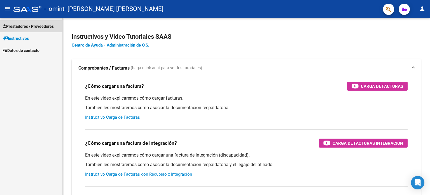
click at [32, 29] on link "Prestadores / Proveedores" at bounding box center [31, 26] width 62 height 12
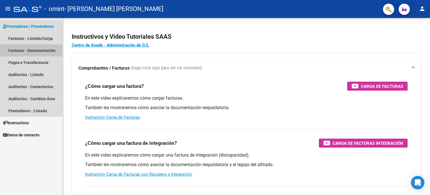
click at [35, 47] on link "Facturas - Documentación" at bounding box center [31, 50] width 62 height 12
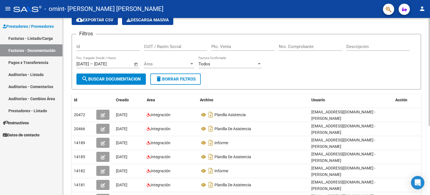
scroll to position [26, 0]
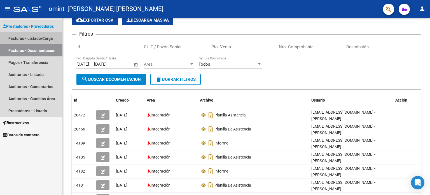
click at [29, 35] on link "Facturas - Listado/Carga" at bounding box center [31, 38] width 62 height 12
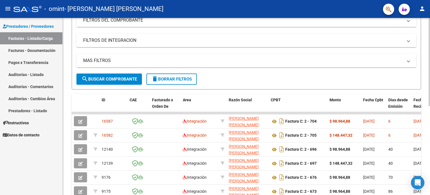
scroll to position [83, 0]
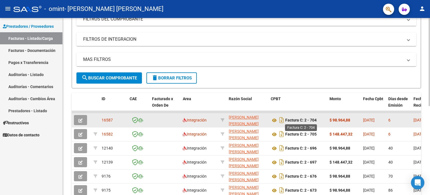
click at [299, 118] on strong "Factura C: 2 - 704" at bounding box center [300, 120] width 31 height 4
click at [274, 119] on icon at bounding box center [274, 120] width 7 height 7
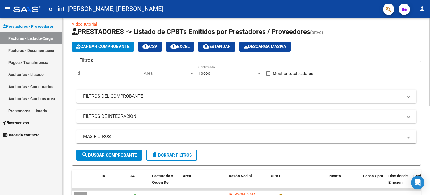
scroll to position [6, 0]
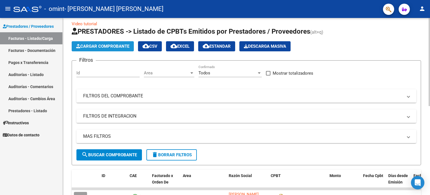
click at [105, 49] on button "Cargar Comprobante" at bounding box center [103, 46] width 62 height 10
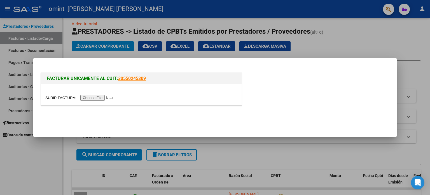
click at [111, 96] on input "file" at bounding box center [80, 98] width 71 height 6
click at [343, 48] on div at bounding box center [215, 97] width 430 height 195
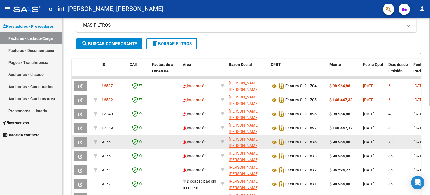
scroll to position [116, 0]
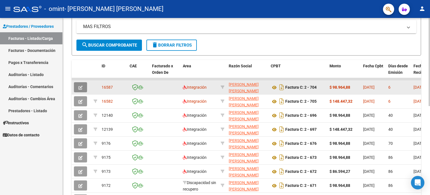
click at [78, 86] on button "button" at bounding box center [80, 87] width 13 height 10
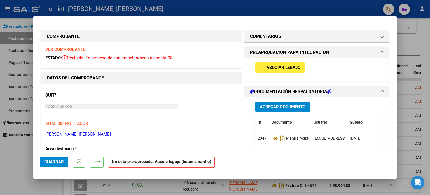
click at [274, 69] on span "Asociar Legajo" at bounding box center [284, 67] width 34 height 5
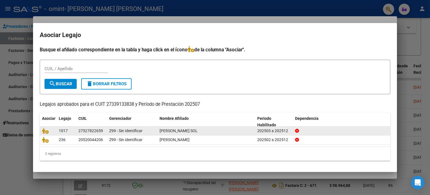
click at [198, 131] on span "[PERSON_NAME] SOL" at bounding box center [179, 130] width 38 height 4
click at [48, 132] on icon at bounding box center [45, 130] width 7 height 6
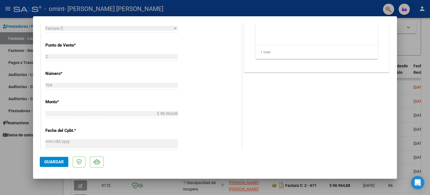
scroll to position [215, 0]
click at [52, 161] on span "Guardar" at bounding box center [54, 161] width 20 height 5
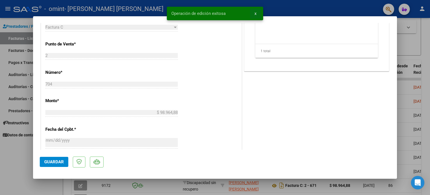
click at [255, 14] on span "x" at bounding box center [256, 13] width 2 height 5
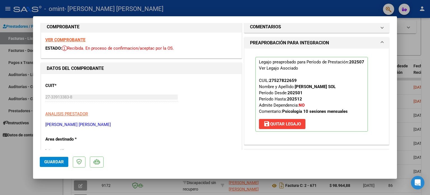
scroll to position [0, 0]
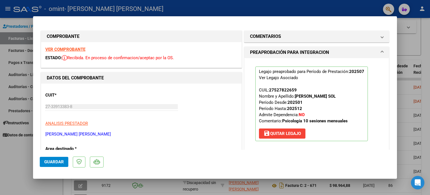
click at [408, 43] on div at bounding box center [215, 97] width 430 height 195
type input "$ 0,00"
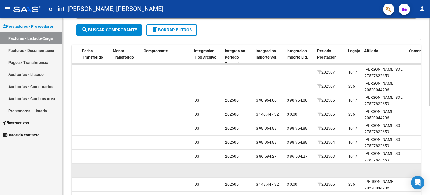
scroll to position [130, 0]
